Goal: Check status: Check status

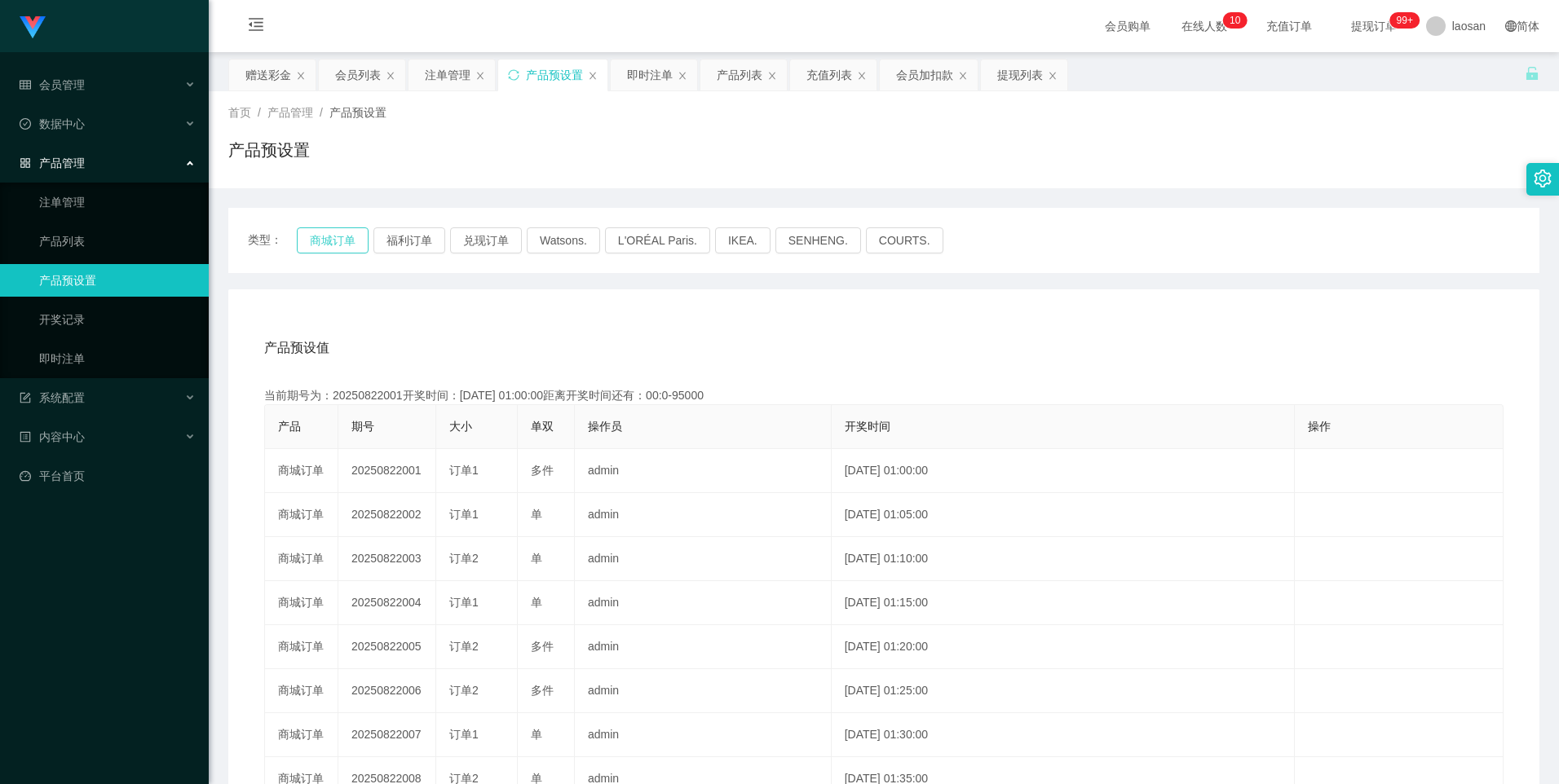
drag, startPoint x: 0, startPoint y: 0, endPoint x: 313, endPoint y: 239, distance: 393.8
click at [313, 239] on button "商城订单" at bounding box center [332, 240] width 71 height 26
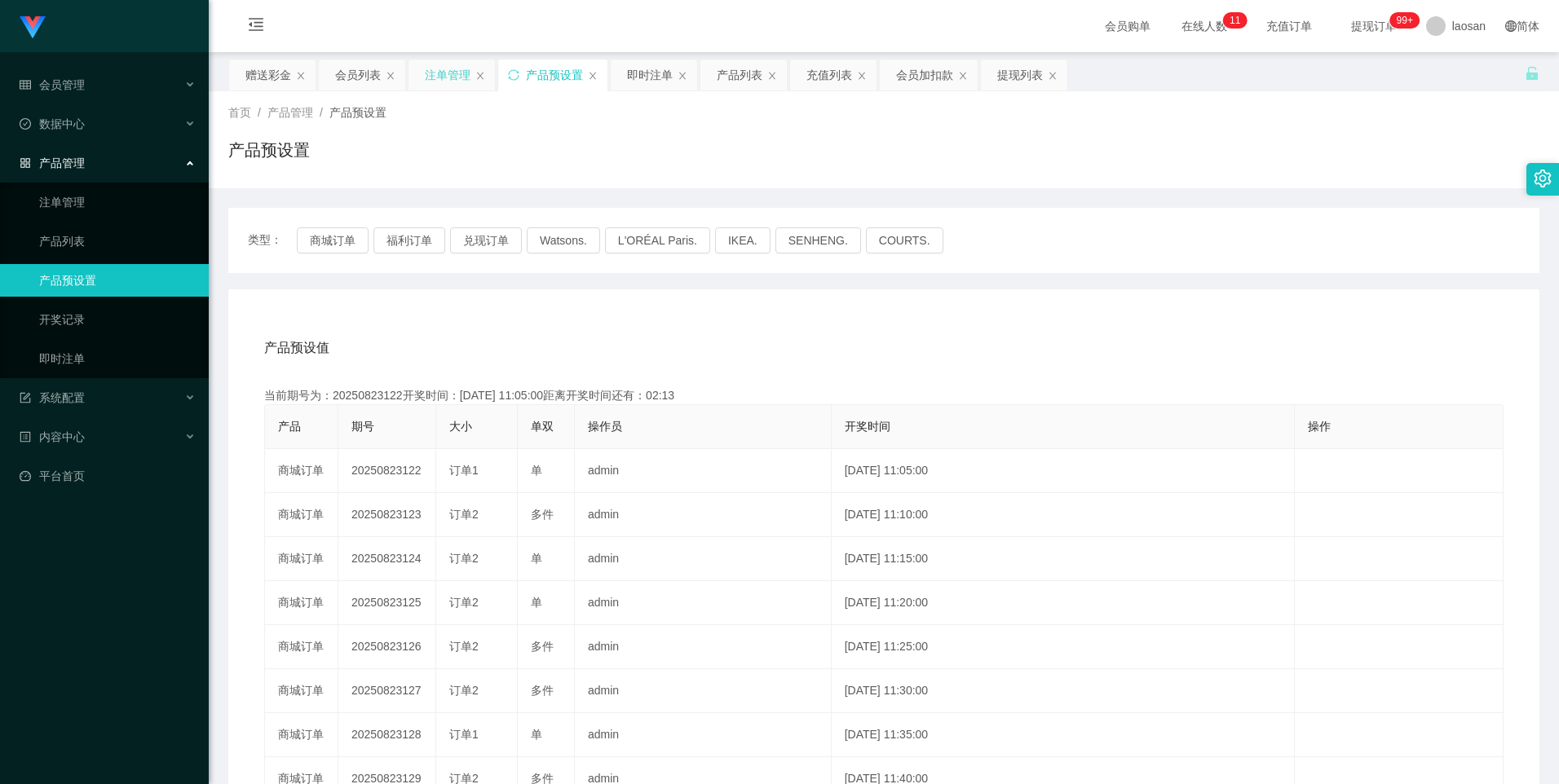
click at [463, 80] on div "注单管理" at bounding box center [448, 75] width 46 height 31
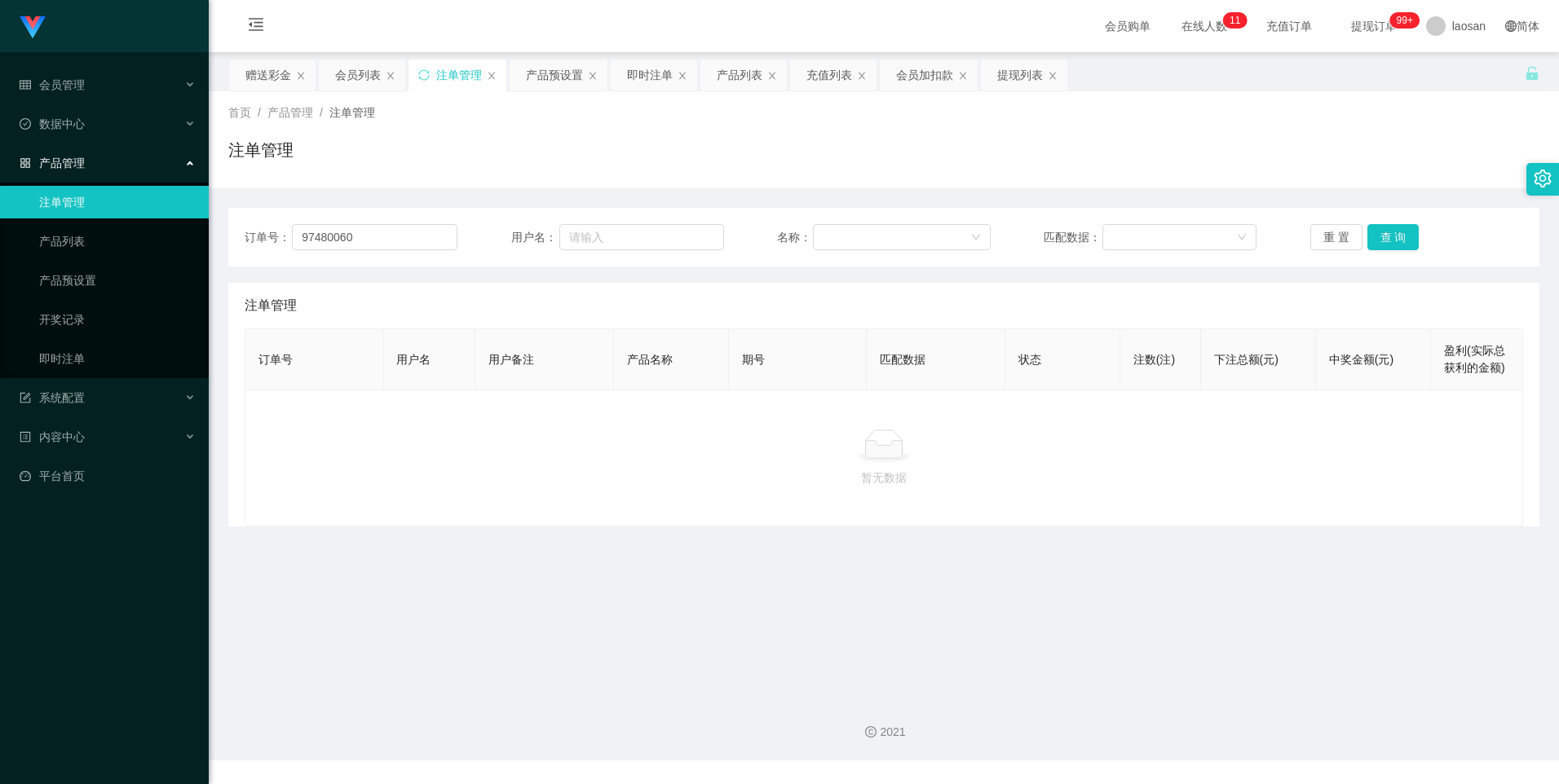
drag, startPoint x: 651, startPoint y: 68, endPoint x: 1177, endPoint y: 362, distance: 602.6
click at [651, 68] on div "即时注单" at bounding box center [650, 75] width 46 height 31
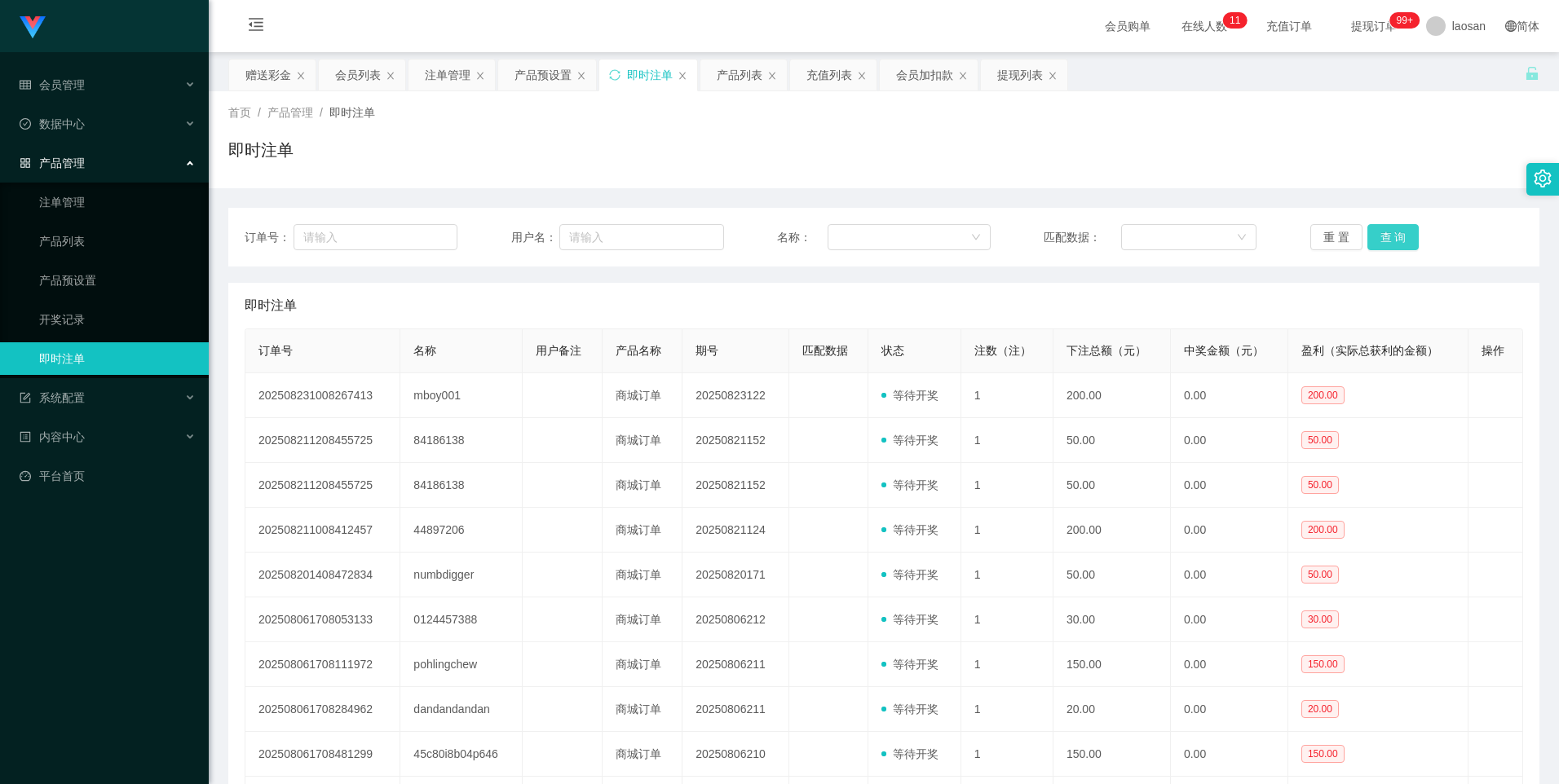
click at [1395, 232] on button "查 询" at bounding box center [1394, 237] width 53 height 26
click at [1396, 237] on button "查 询" at bounding box center [1394, 237] width 53 height 26
click at [1383, 234] on button "查 询" at bounding box center [1394, 237] width 53 height 26
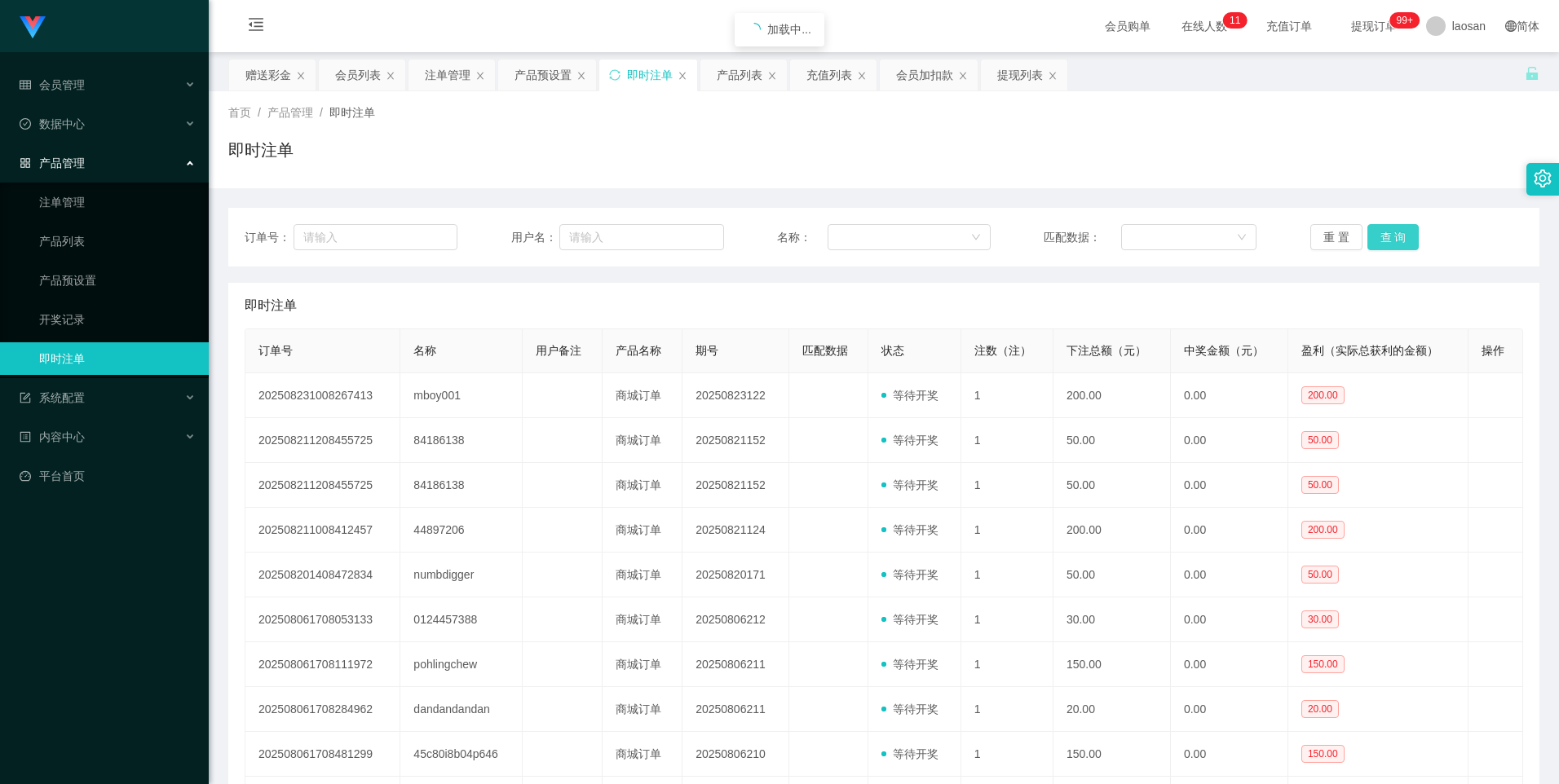
click at [1383, 234] on button "查 询" at bounding box center [1394, 237] width 53 height 26
click at [1391, 242] on button "查 询" at bounding box center [1394, 237] width 53 height 26
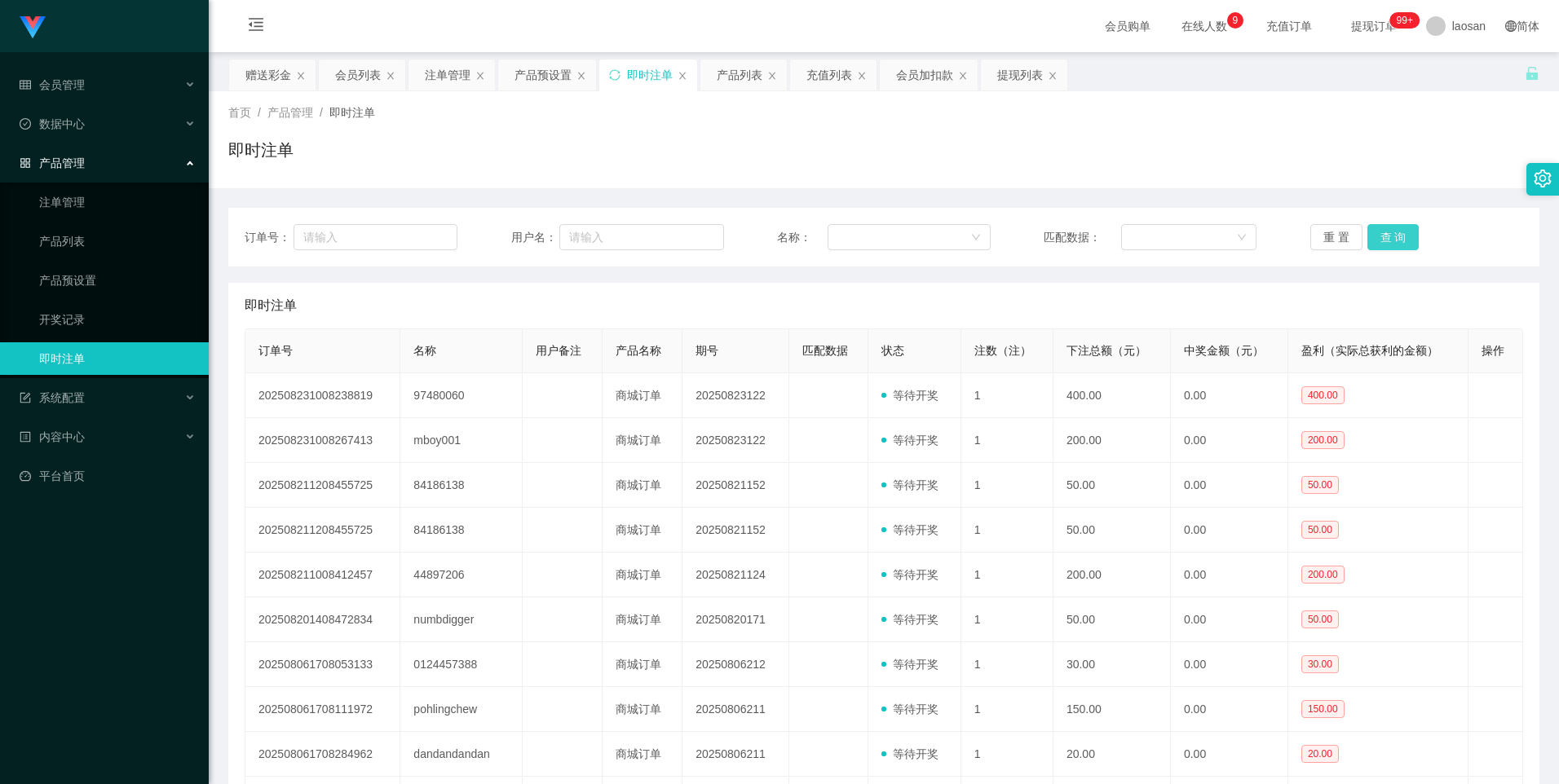
click at [1376, 238] on button "查 询" at bounding box center [1394, 237] width 53 height 26
click at [1380, 244] on button "查 询" at bounding box center [1394, 237] width 53 height 26
click at [1385, 233] on button "查 询" at bounding box center [1394, 237] width 53 height 26
click at [1403, 238] on button "查 询" at bounding box center [1394, 237] width 53 height 26
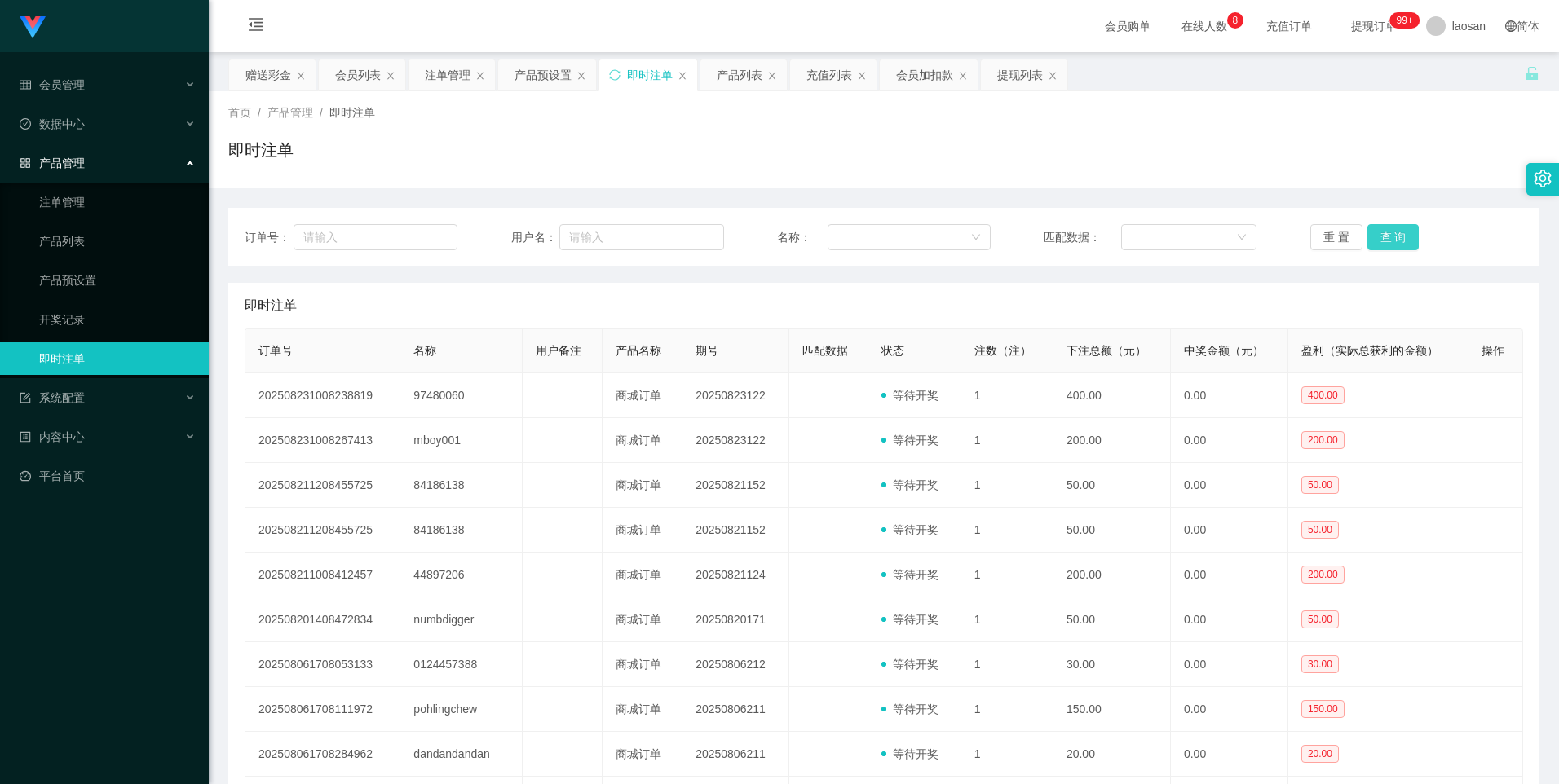
click at [1403, 238] on button "查 询" at bounding box center [1394, 237] width 53 height 26
click at [1403, 241] on button "查 询" at bounding box center [1394, 237] width 53 height 26
click at [1390, 235] on button "查 询" at bounding box center [1394, 237] width 53 height 26
click at [1392, 240] on button "查 询" at bounding box center [1394, 237] width 53 height 26
click at [1390, 231] on button "查 询" at bounding box center [1394, 237] width 53 height 26
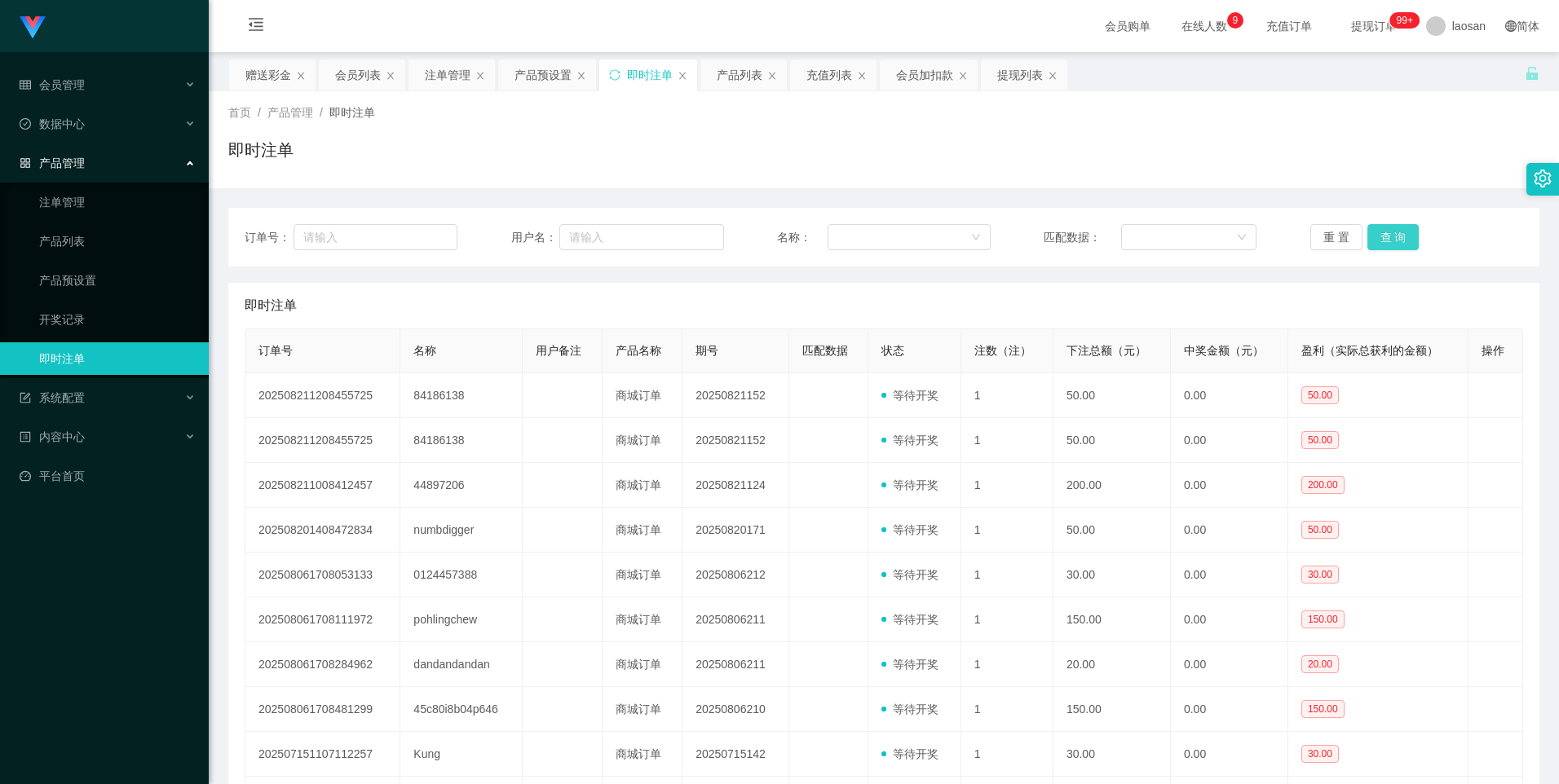
click at [1390, 231] on button "查 询" at bounding box center [1394, 237] width 53 height 26
